Goal: Complete application form: Complete application form

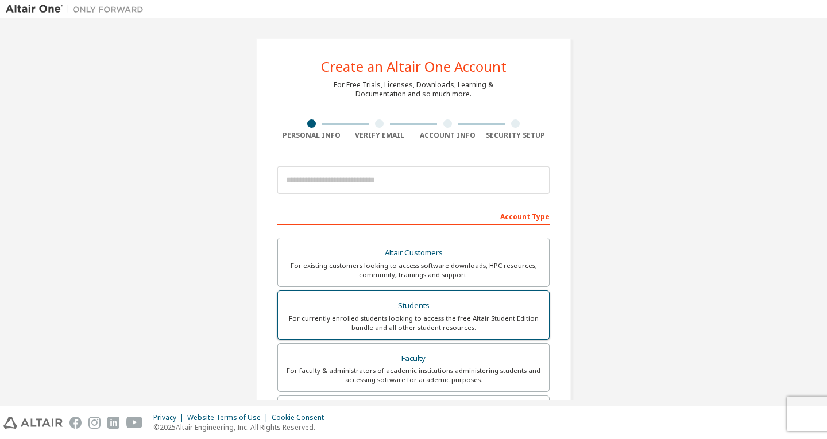
click at [414, 316] on div "For currently enrolled students looking to access the free Altair Student Editi…" at bounding box center [413, 323] width 257 height 18
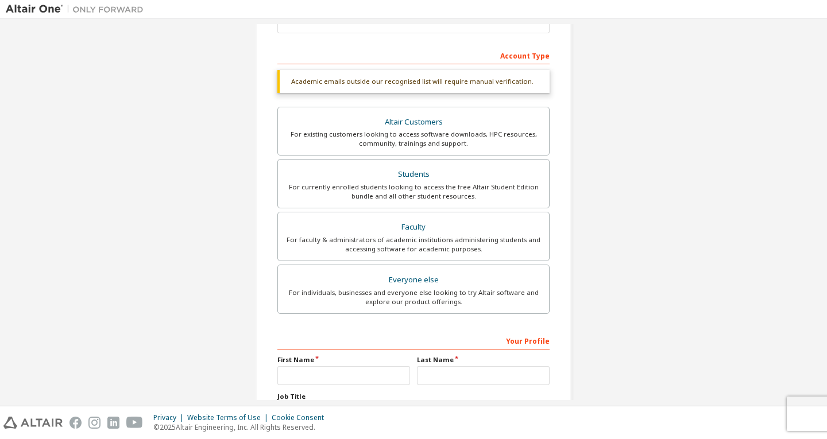
scroll to position [262, 0]
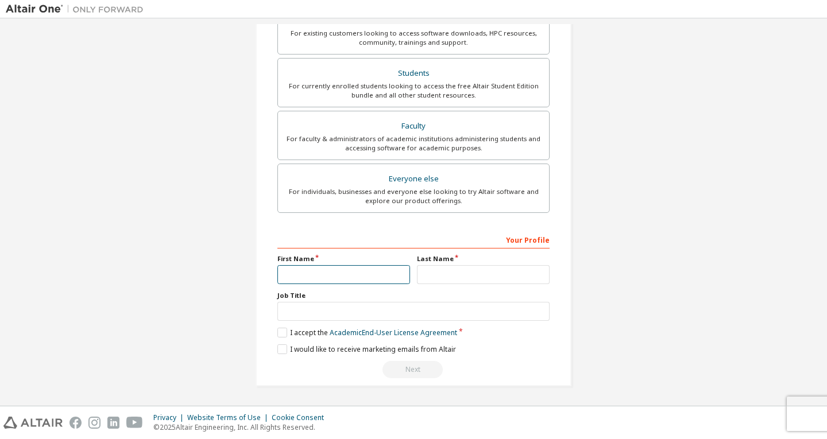
click at [334, 277] on input "text" at bounding box center [343, 274] width 133 height 19
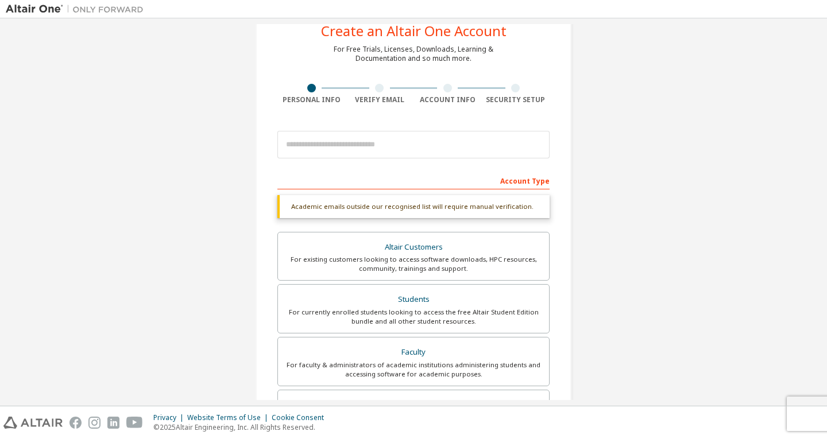
scroll to position [0, 0]
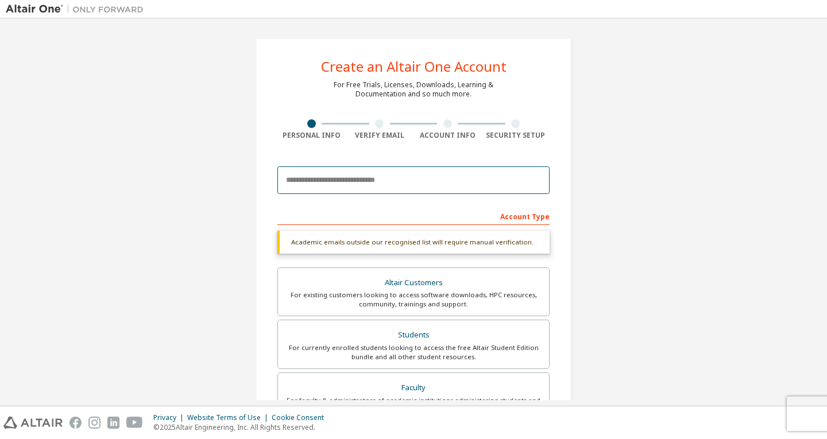
click at [391, 182] on input "email" at bounding box center [413, 181] width 272 height 28
type input "**********"
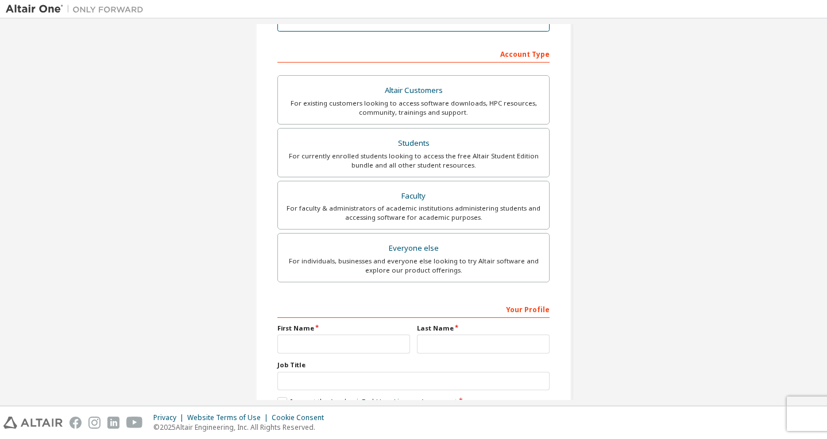
scroll to position [232, 0]
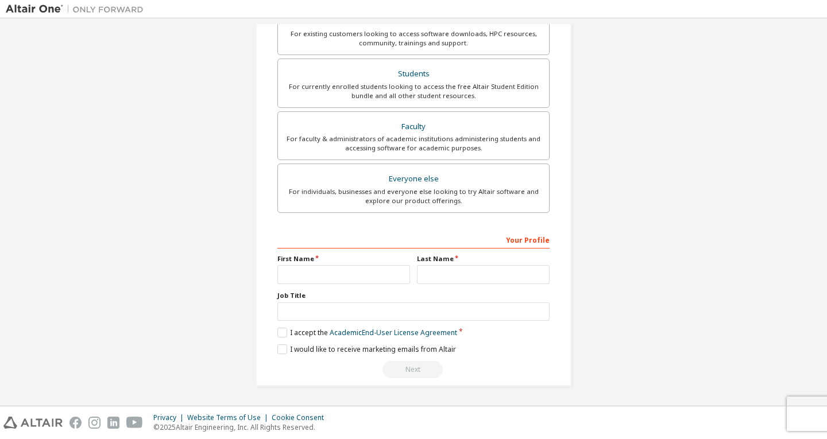
click at [478, 242] on div "Your Profile" at bounding box center [413, 239] width 272 height 18
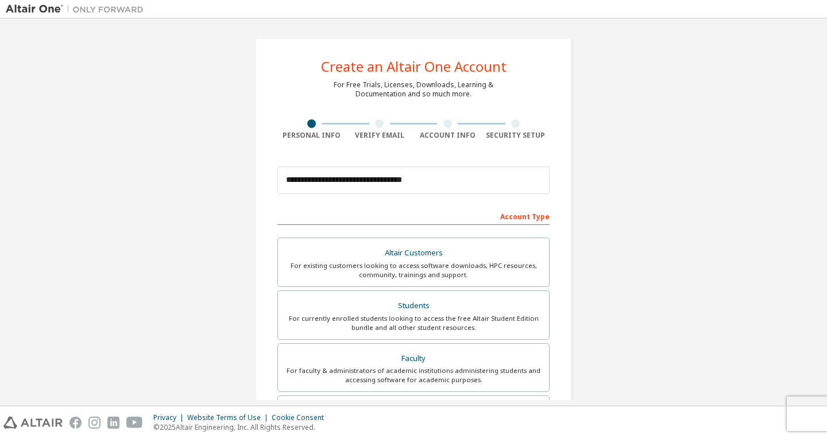
scroll to position [0, 0]
click at [515, 215] on div "Account Type" at bounding box center [413, 216] width 272 height 18
click at [438, 320] on div "For currently enrolled students looking to access the free Altair Student Editi…" at bounding box center [413, 323] width 257 height 18
click at [381, 176] on input "**********" at bounding box center [413, 181] width 272 height 28
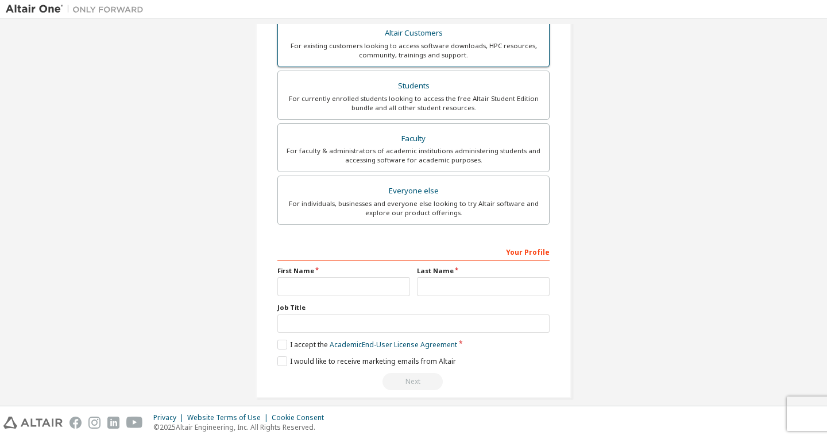
scroll to position [232, 0]
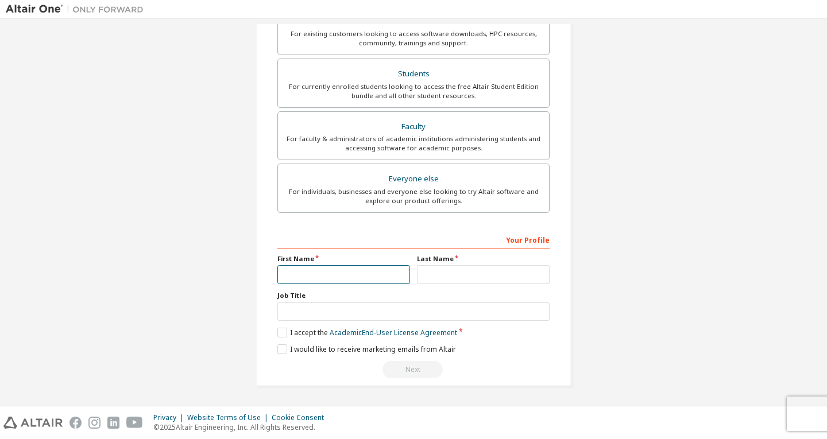
click at [337, 275] on input "text" at bounding box center [343, 274] width 133 height 19
type input "**********"
click at [461, 279] on input "text" at bounding box center [483, 274] width 133 height 19
type input "*"
click at [277, 333] on label "I accept the Academic End-User License Agreement" at bounding box center [367, 333] width 180 height 10
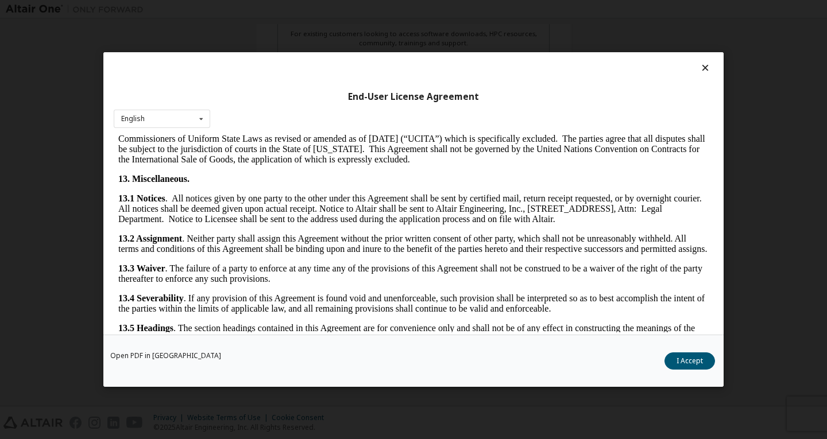
scroll to position [1919, 0]
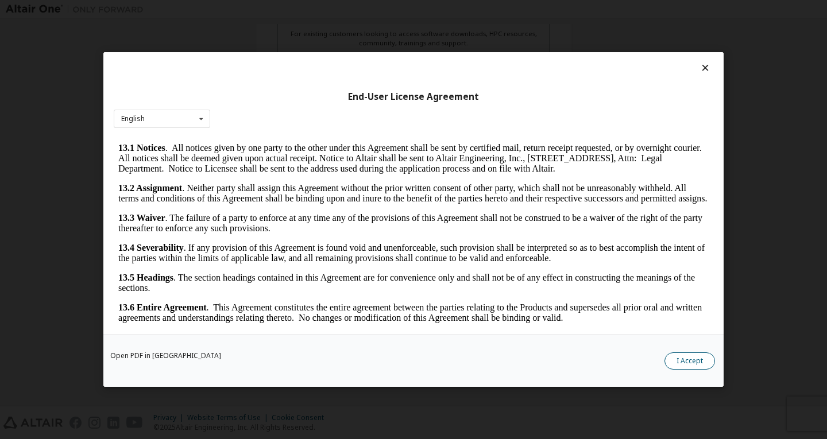
click at [685, 363] on button "I Accept" at bounding box center [689, 361] width 51 height 17
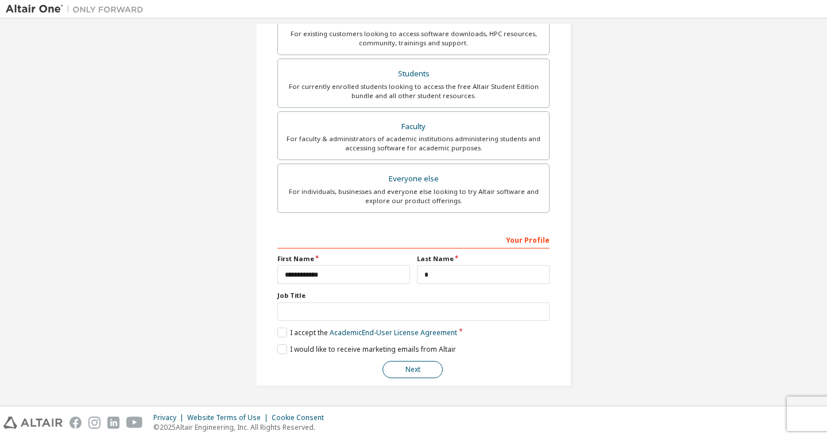
click at [413, 370] on button "Next" at bounding box center [412, 369] width 60 height 17
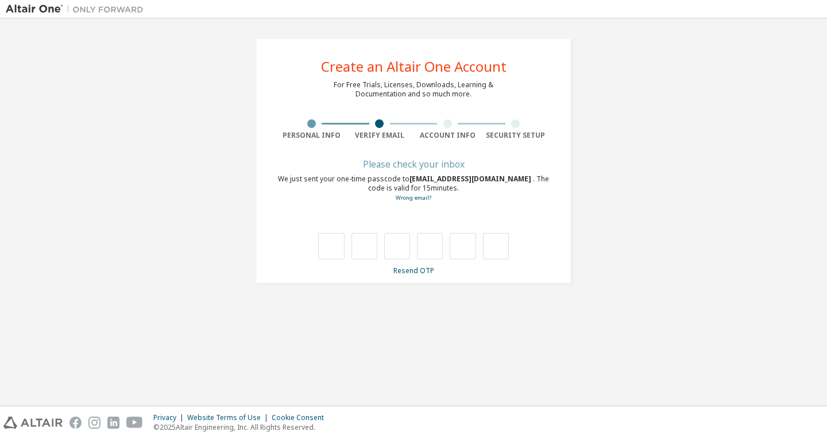
scroll to position [0, 0]
type input "*"
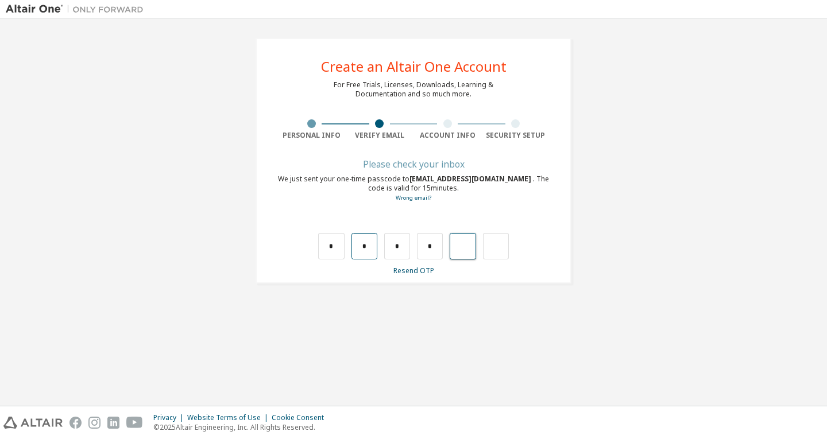
type input "*"
